Goal: Task Accomplishment & Management: Use online tool/utility

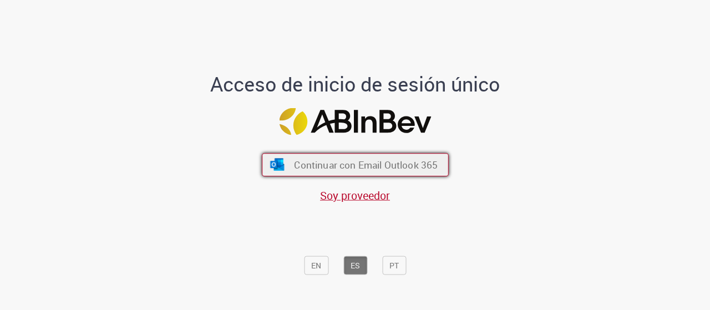
click at [368, 167] on span "Continuar con Email Outlook 365" at bounding box center [366, 164] width 144 height 13
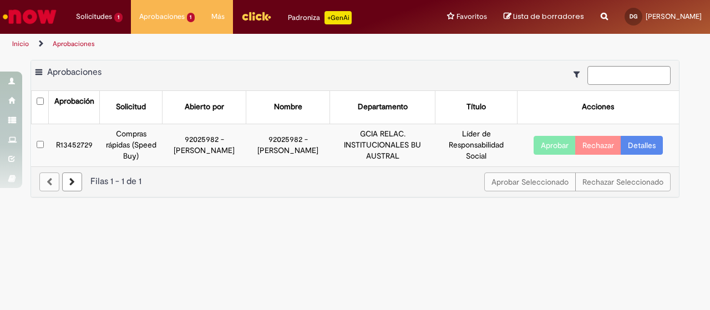
click at [551, 143] on button "Aprobar" at bounding box center [554, 145] width 42 height 19
